Goal: Task Accomplishment & Management: Use online tool/utility

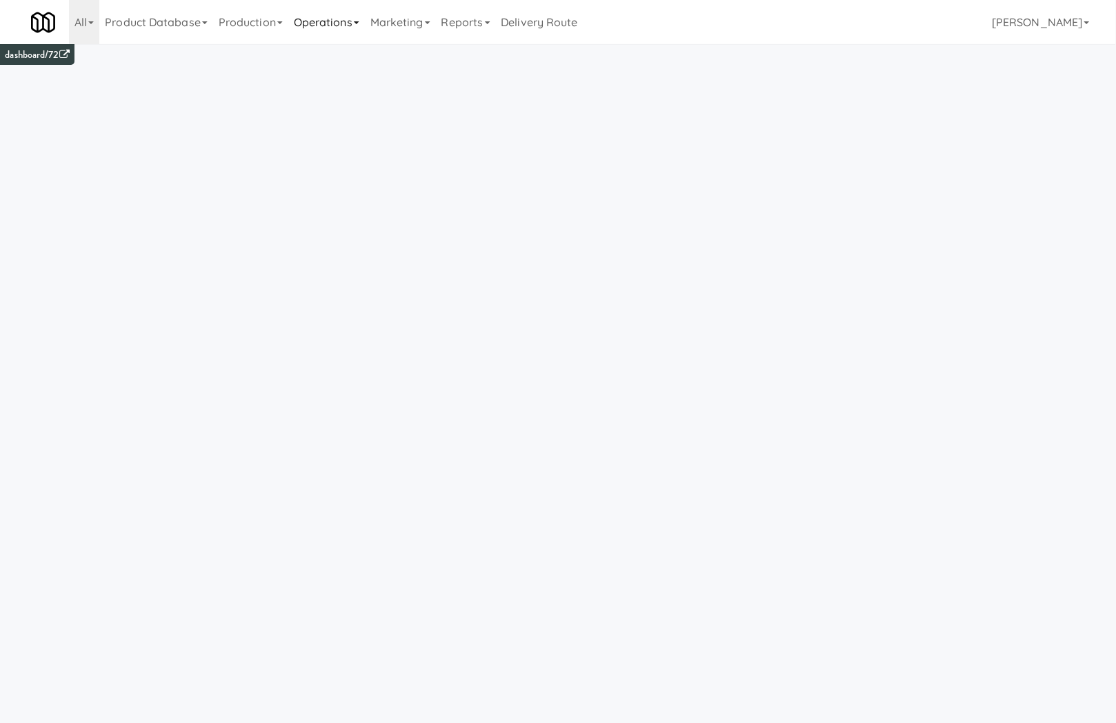
click at [318, 16] on link "Operations" at bounding box center [326, 22] width 77 height 44
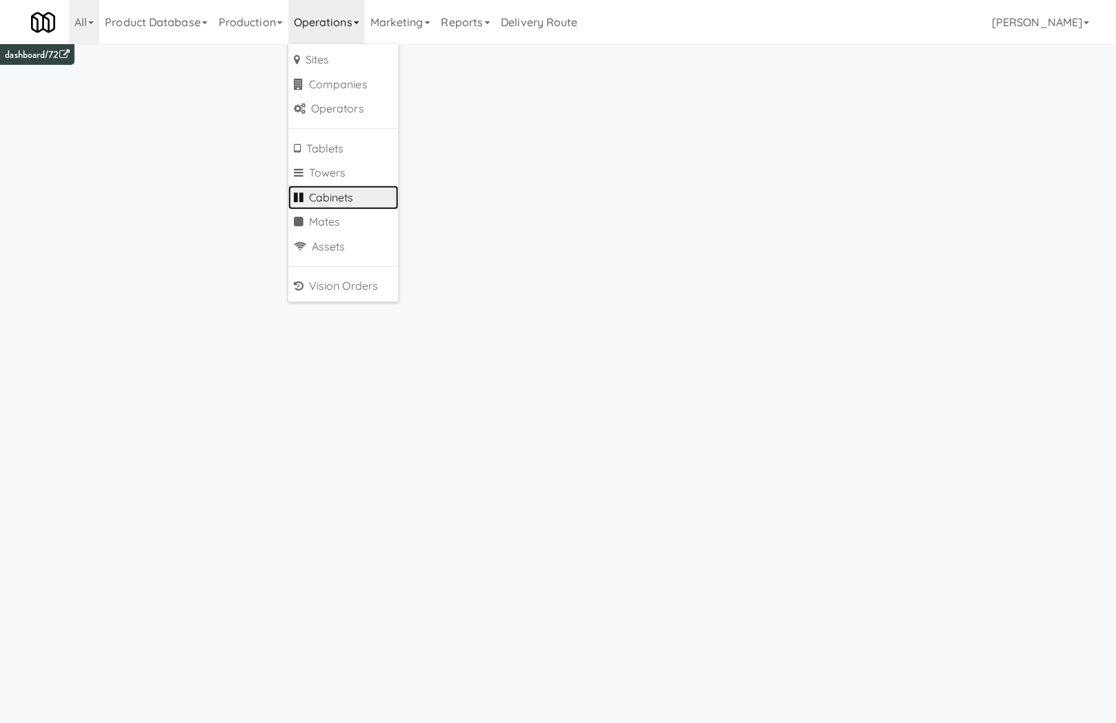
click at [354, 189] on link "Cabinets" at bounding box center [343, 198] width 110 height 25
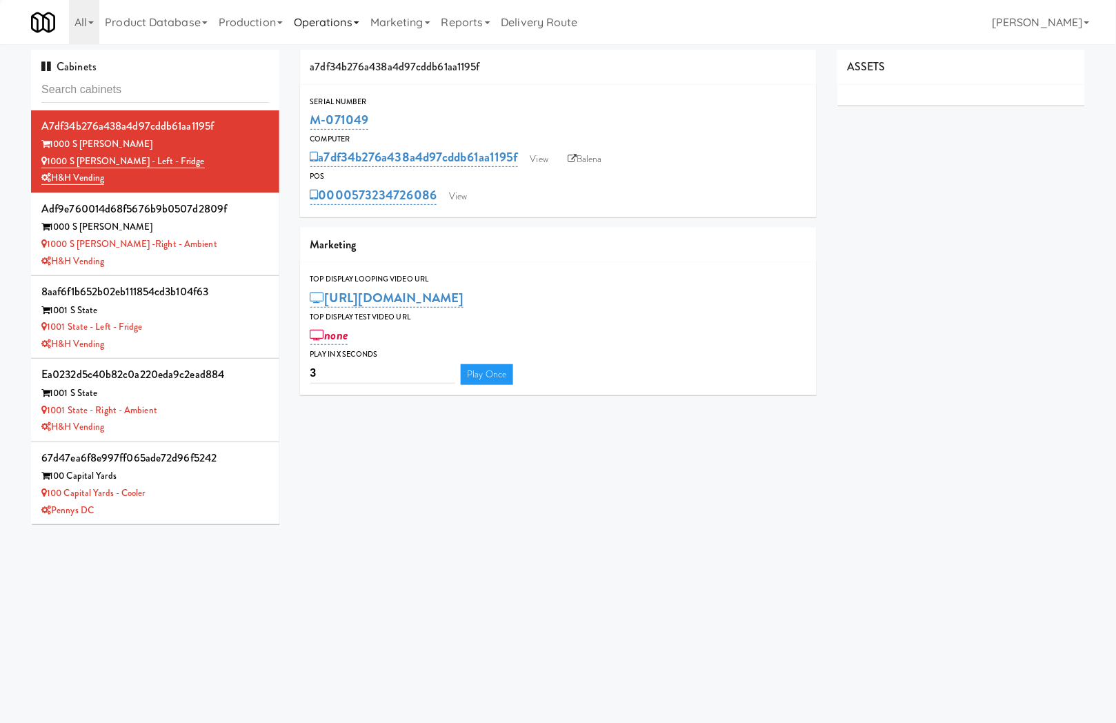
click at [318, 38] on link "Operations" at bounding box center [326, 22] width 77 height 44
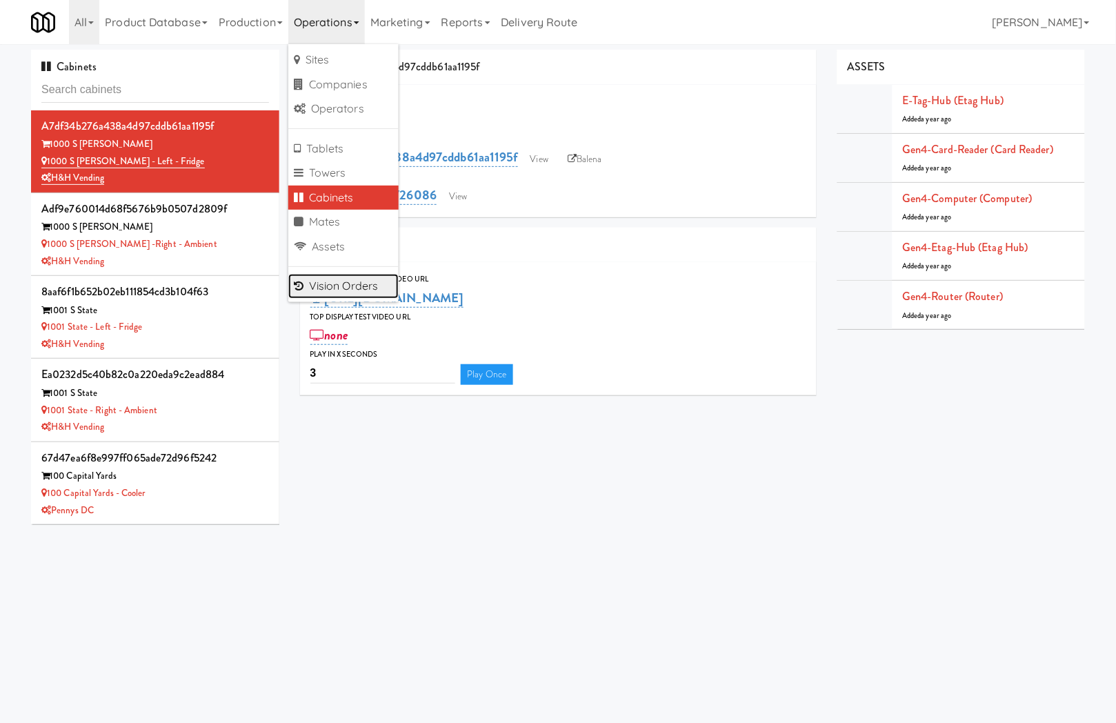
click at [350, 291] on link "Vision Orders" at bounding box center [343, 286] width 110 height 25
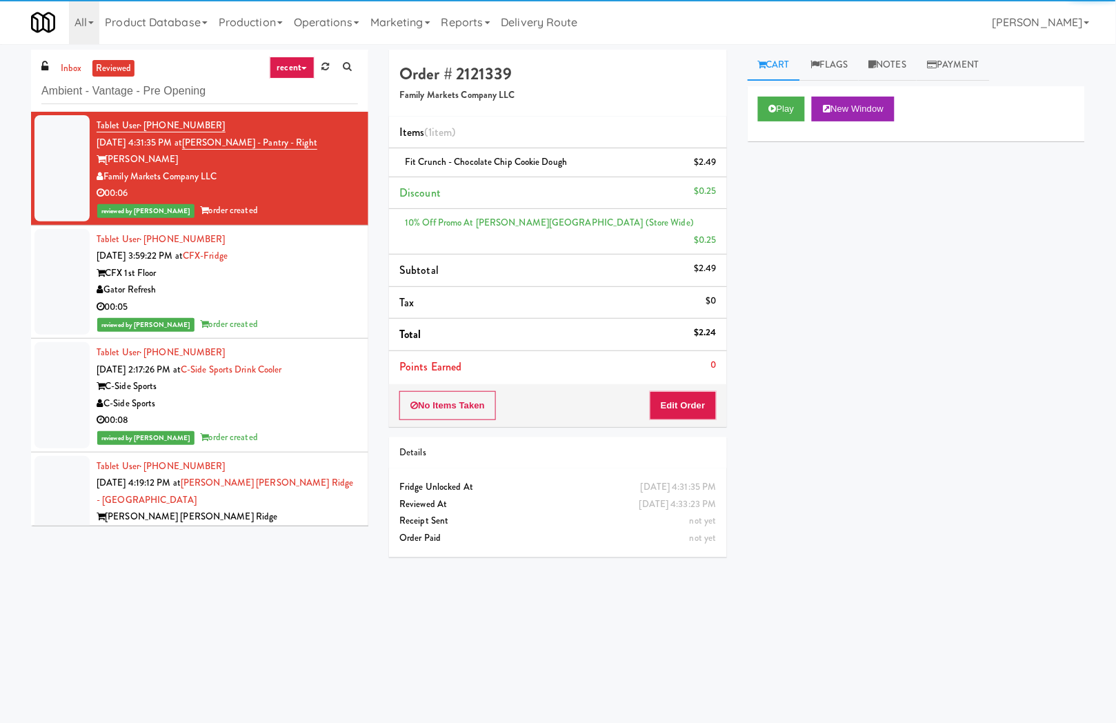
type input "Ambient - Vantage - Pre Opening"
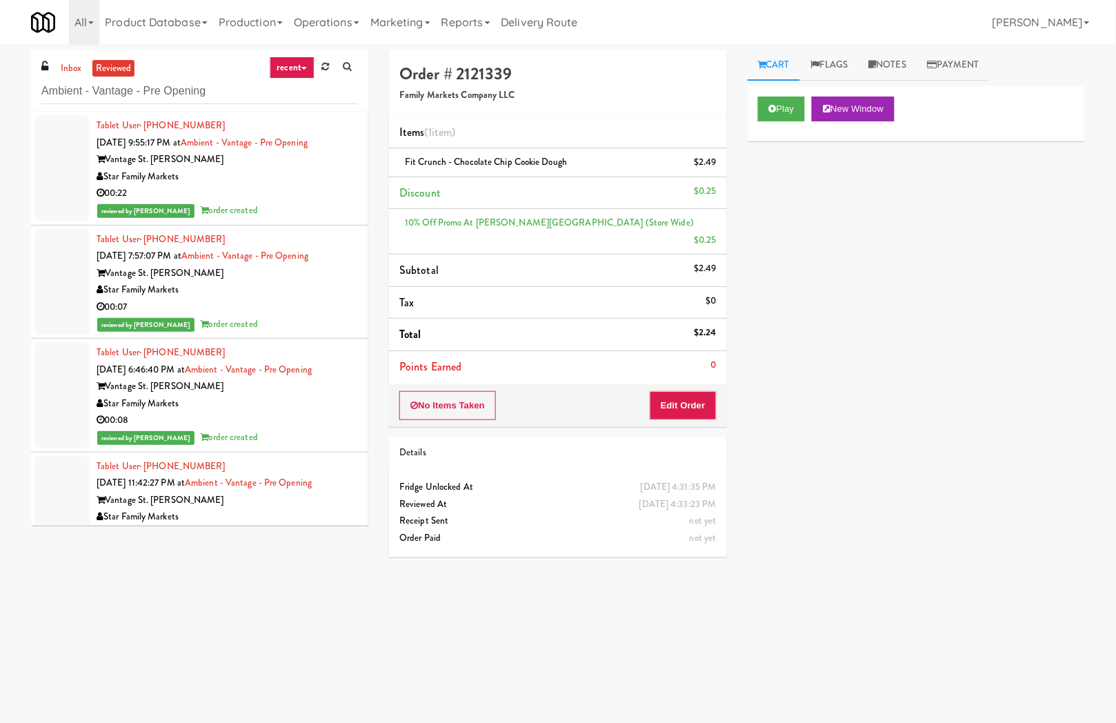
click at [304, 195] on div "00:22" at bounding box center [227, 193] width 261 height 17
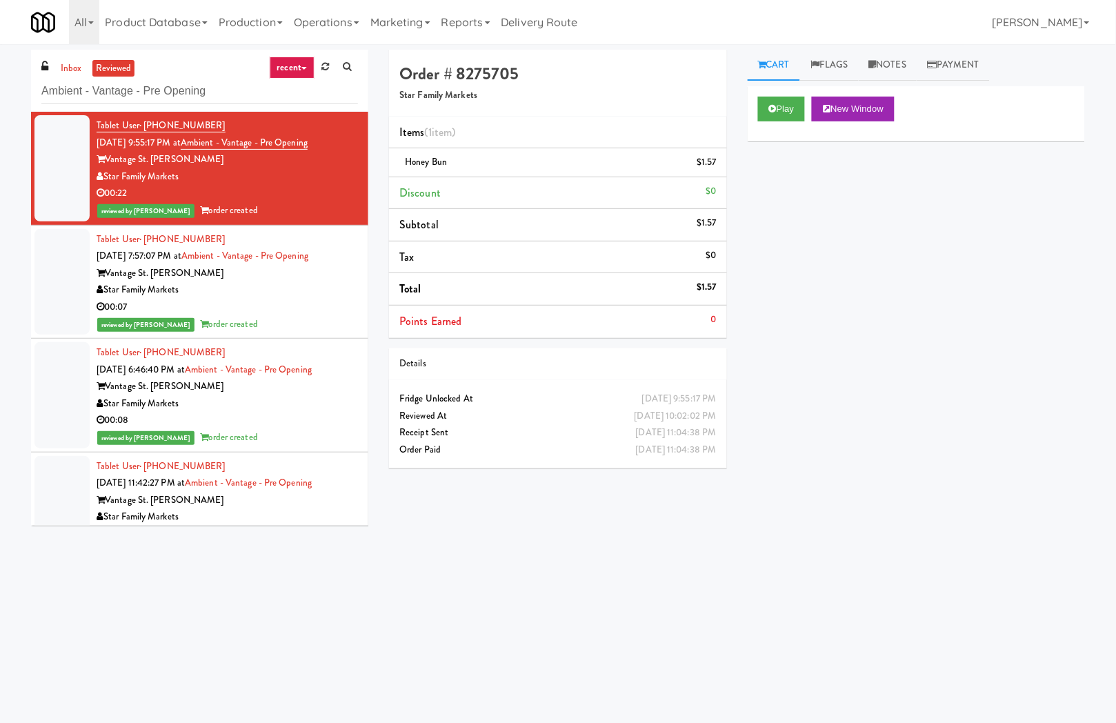
click at [285, 290] on div "Star Family Markets" at bounding box center [227, 289] width 261 height 17
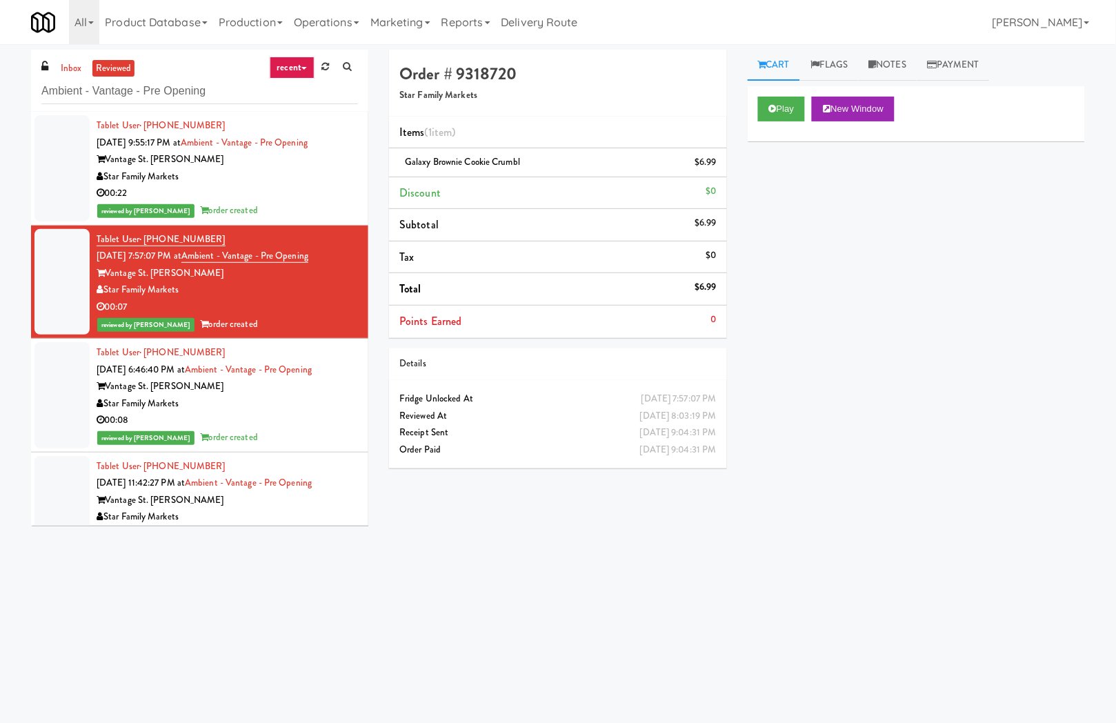
click at [325, 412] on div "00:08" at bounding box center [227, 420] width 261 height 17
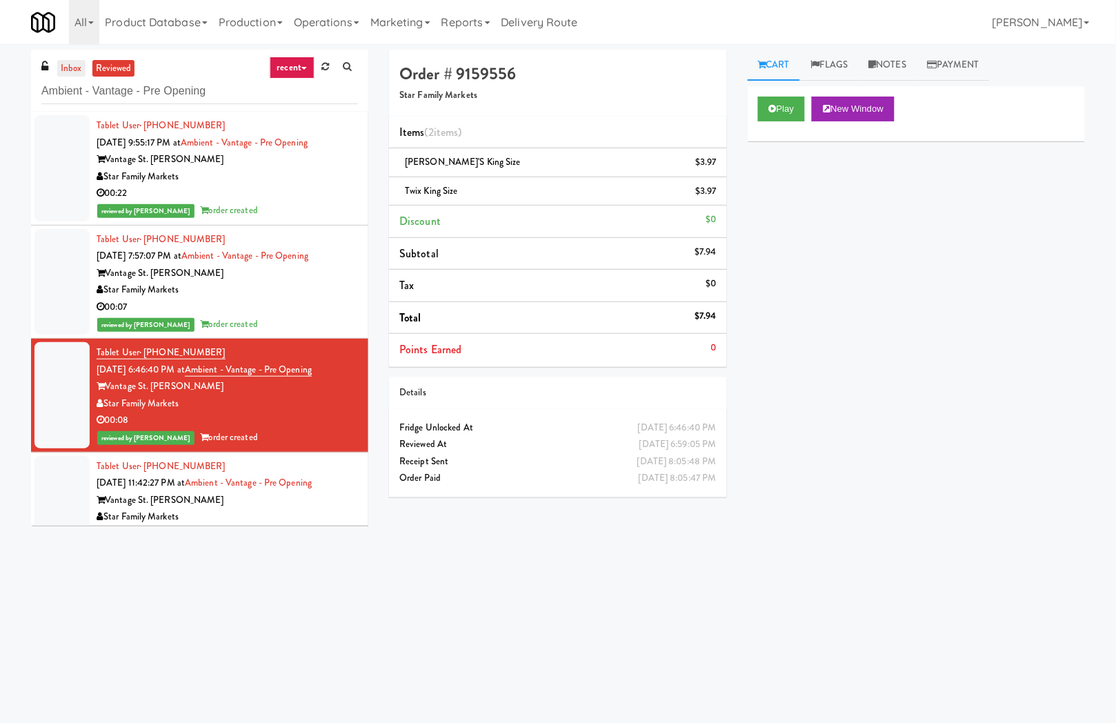
click at [63, 73] on link "inbox" at bounding box center [71, 68] width 28 height 17
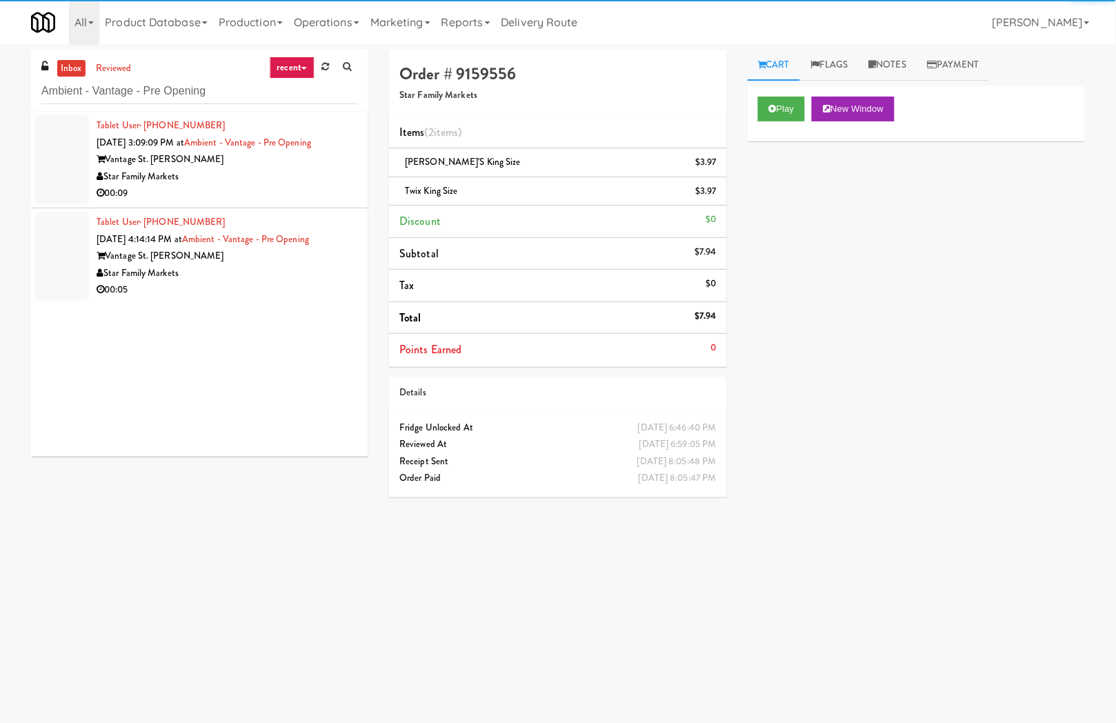
click at [250, 189] on div "00:09" at bounding box center [227, 193] width 261 height 17
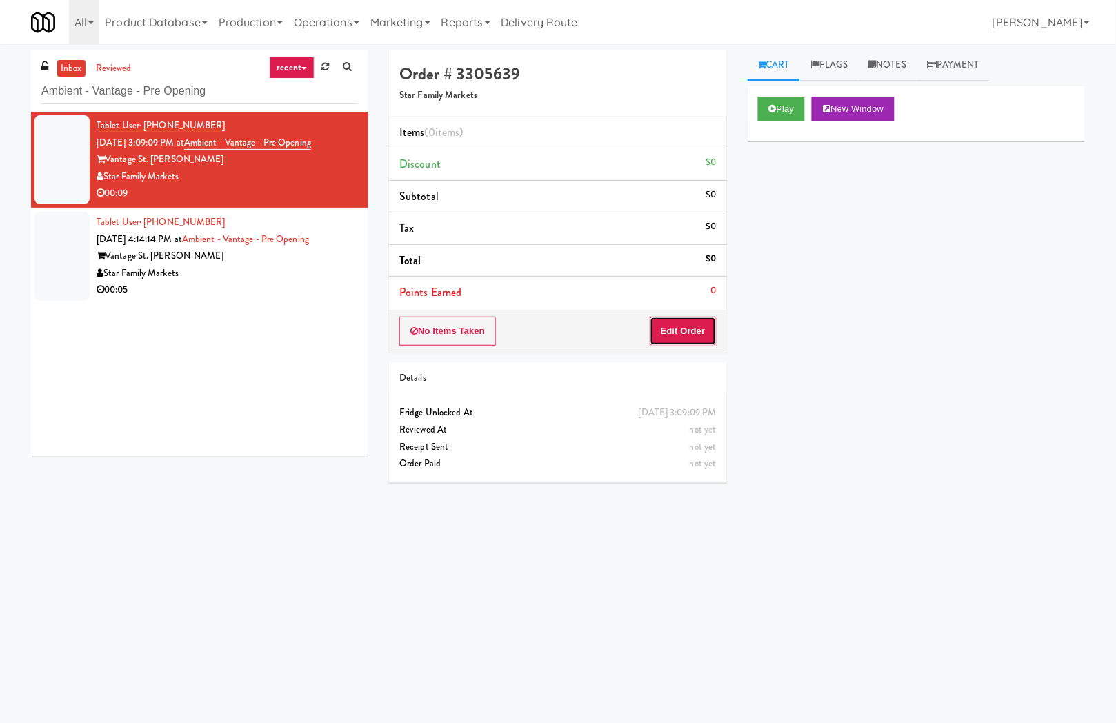
click at [650, 338] on button "Edit Order" at bounding box center [683, 331] width 67 height 29
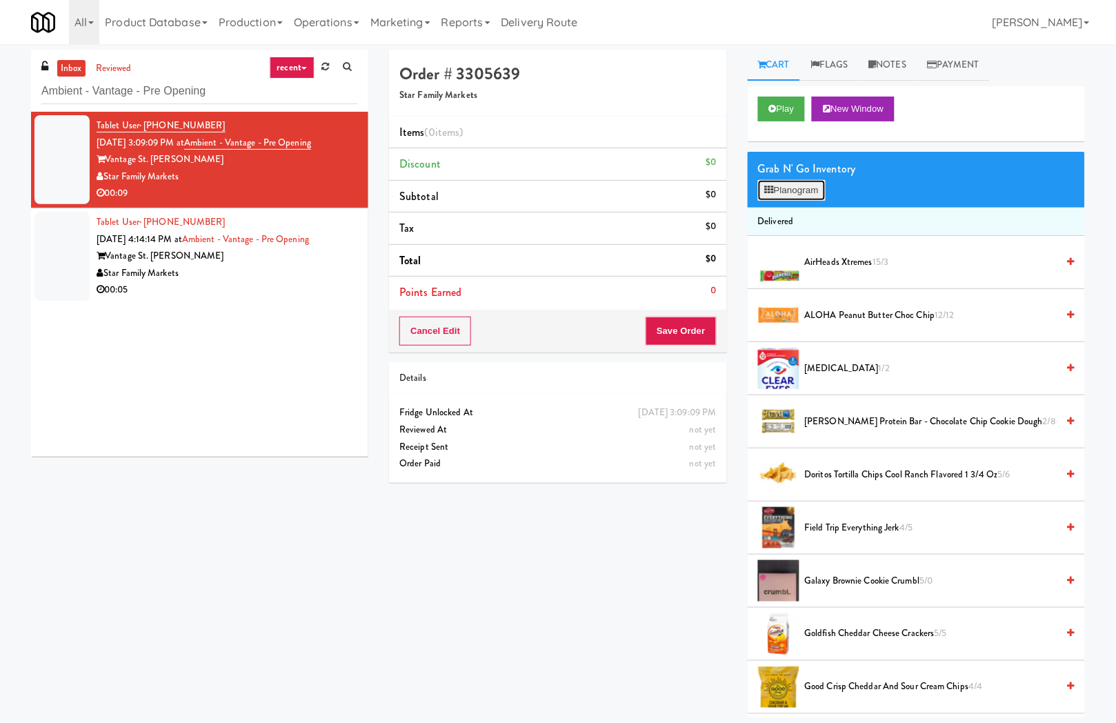
click at [811, 197] on button "Planogram" at bounding box center [792, 190] width 68 height 21
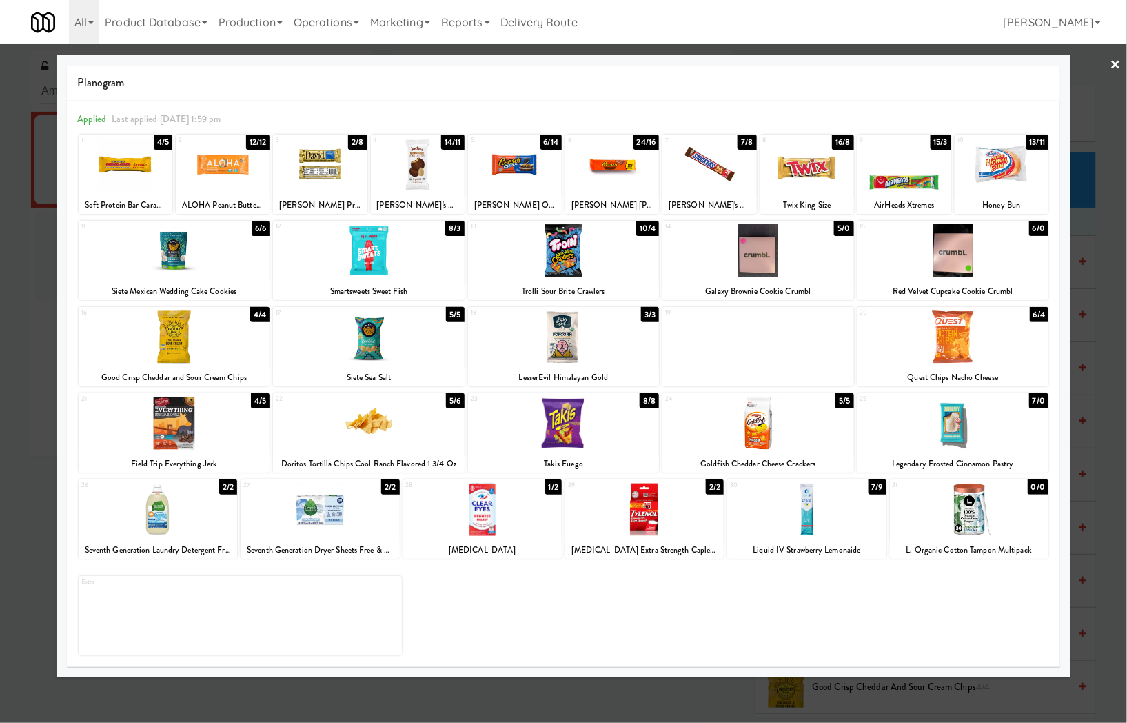
click at [1115, 65] on link "×" at bounding box center [1116, 65] width 11 height 43
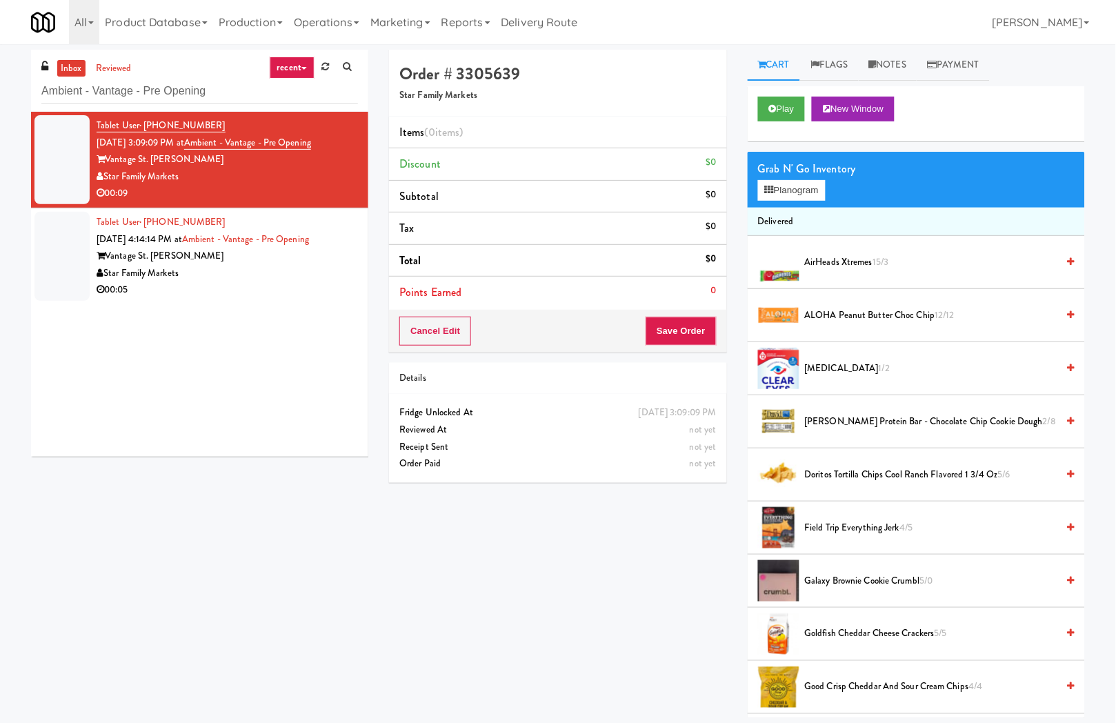
click at [272, 283] on div "00:05" at bounding box center [227, 289] width 261 height 17
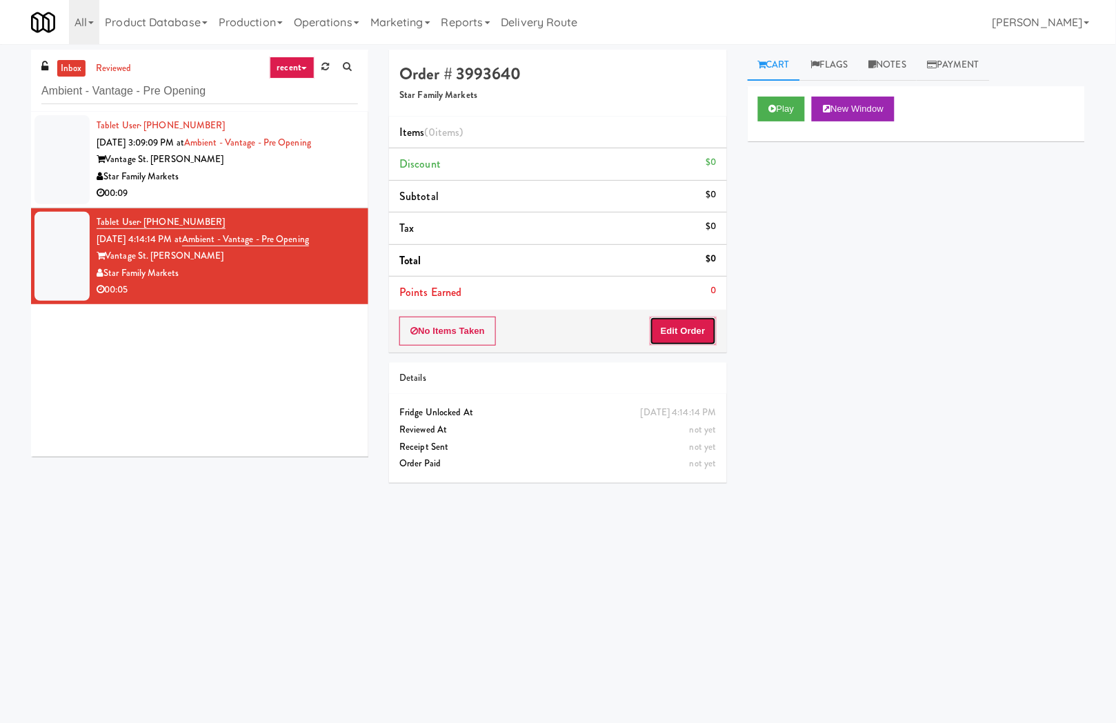
click at [679, 343] on button "Edit Order" at bounding box center [683, 331] width 67 height 29
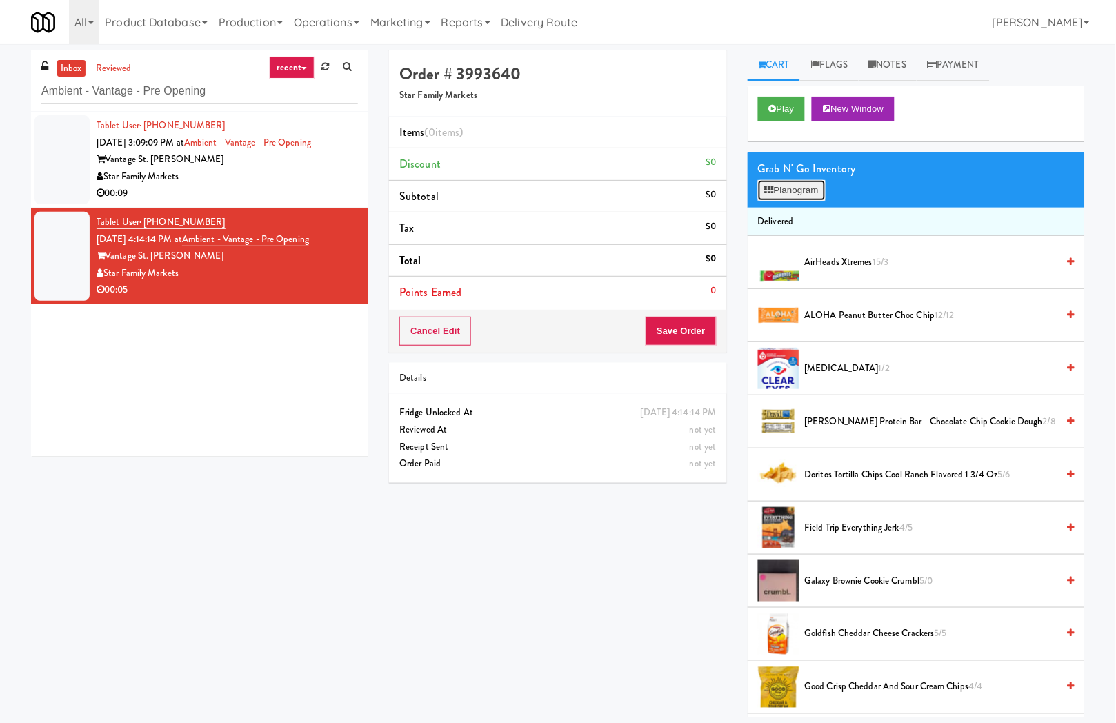
click at [807, 194] on button "Planogram" at bounding box center [792, 190] width 68 height 21
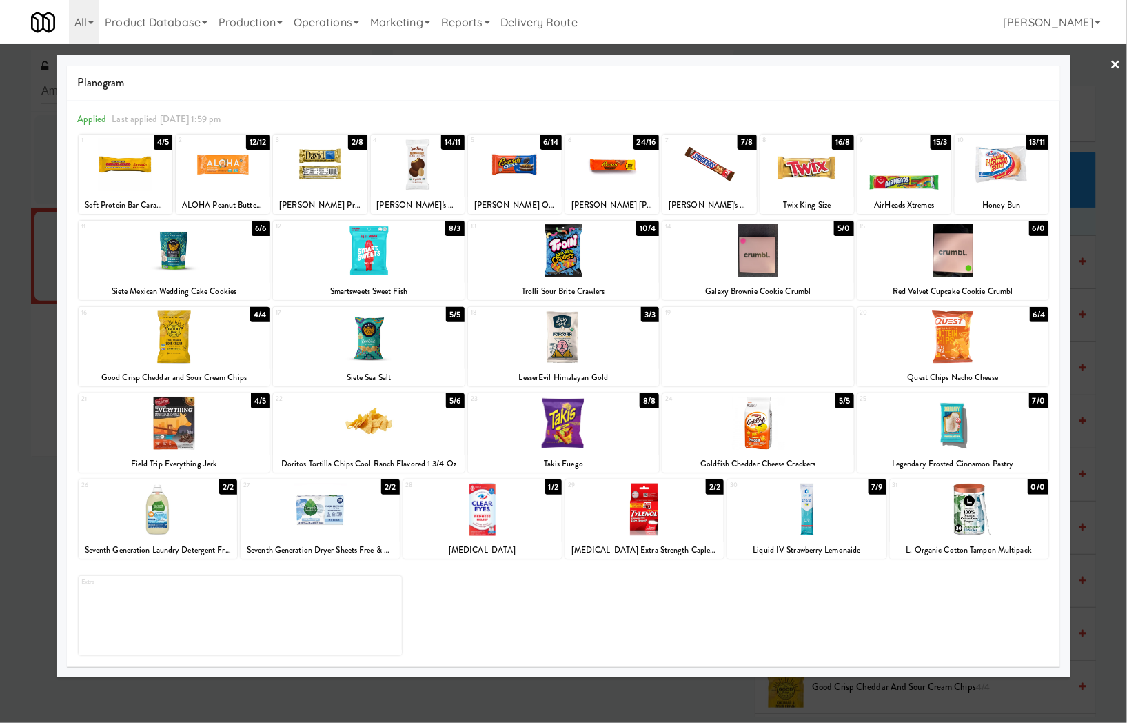
click at [209, 696] on div at bounding box center [563, 361] width 1127 height 723
